Goal: Information Seeking & Learning: Check status

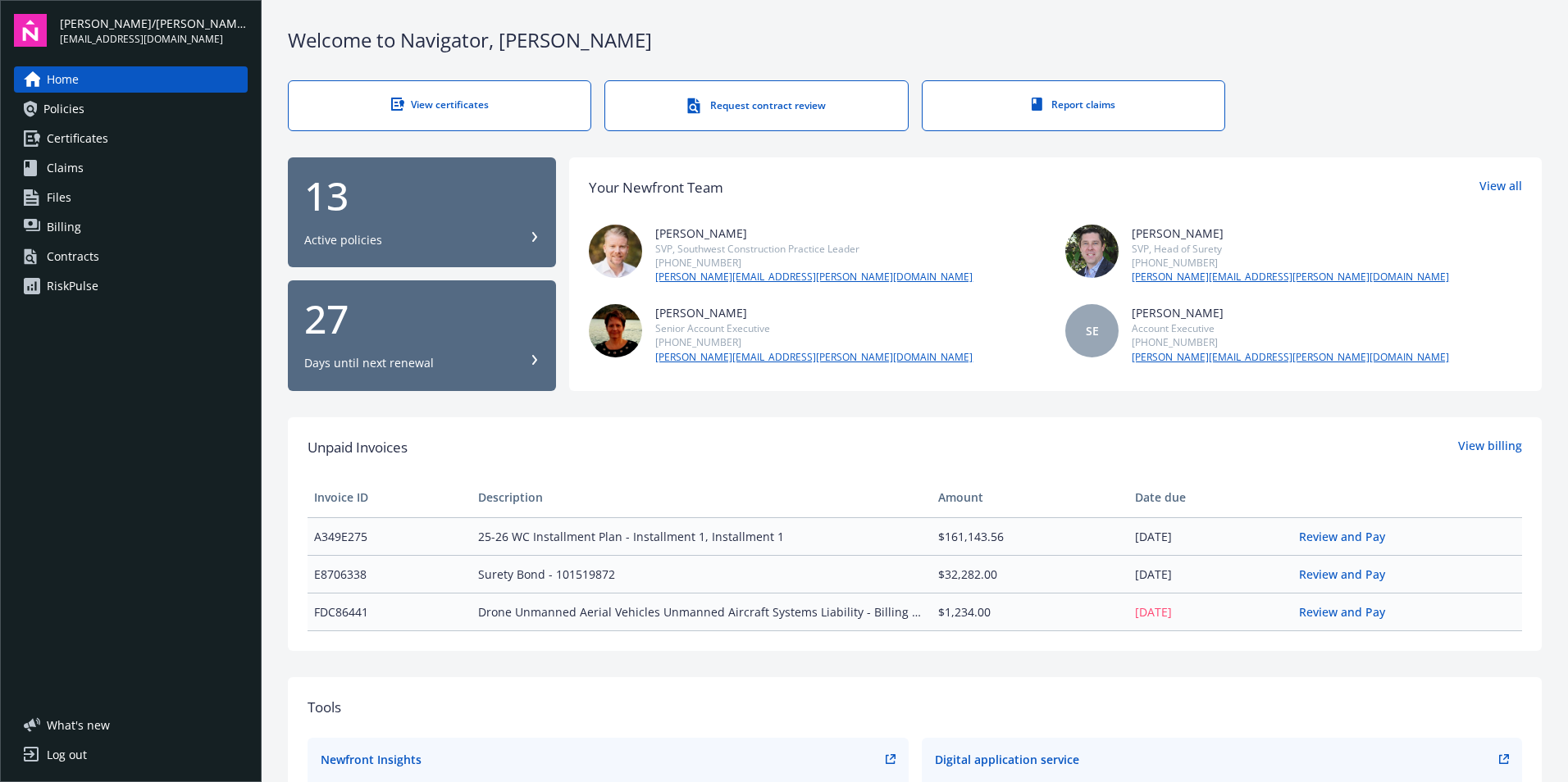
click at [392, 323] on div "27" at bounding box center [422, 318] width 236 height 39
